Goal: Transaction & Acquisition: Purchase product/service

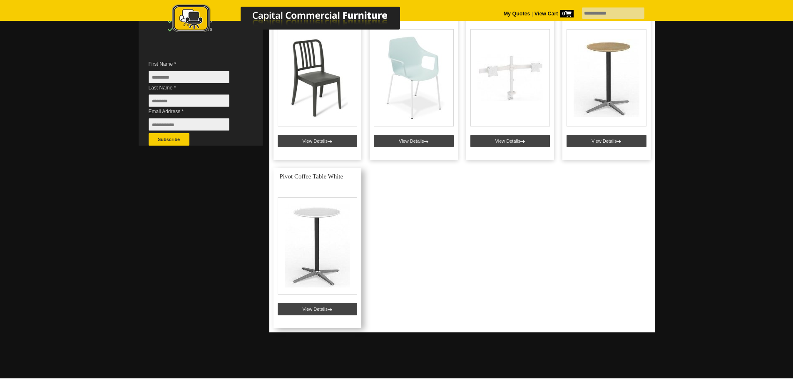
scroll to position [166, 0]
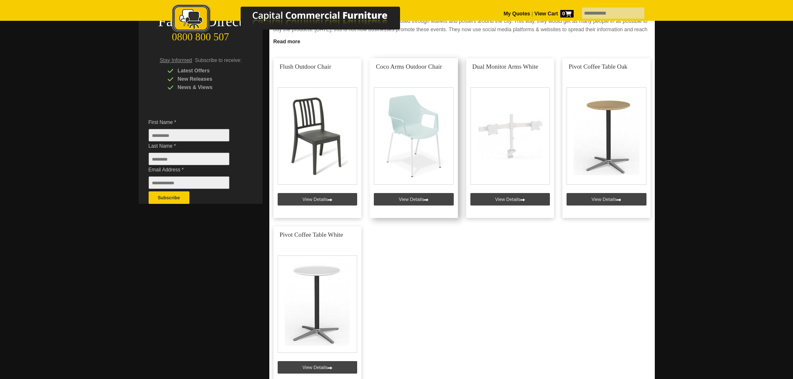
click at [426, 200] on link at bounding box center [413, 138] width 88 height 160
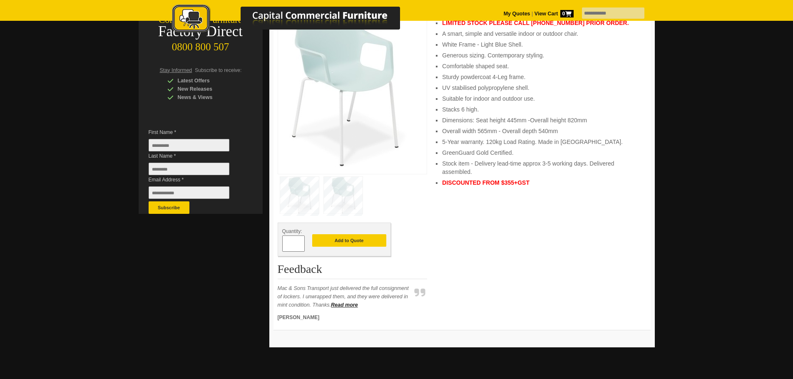
scroll to position [166, 0]
